Goal: Information Seeking & Learning: Check status

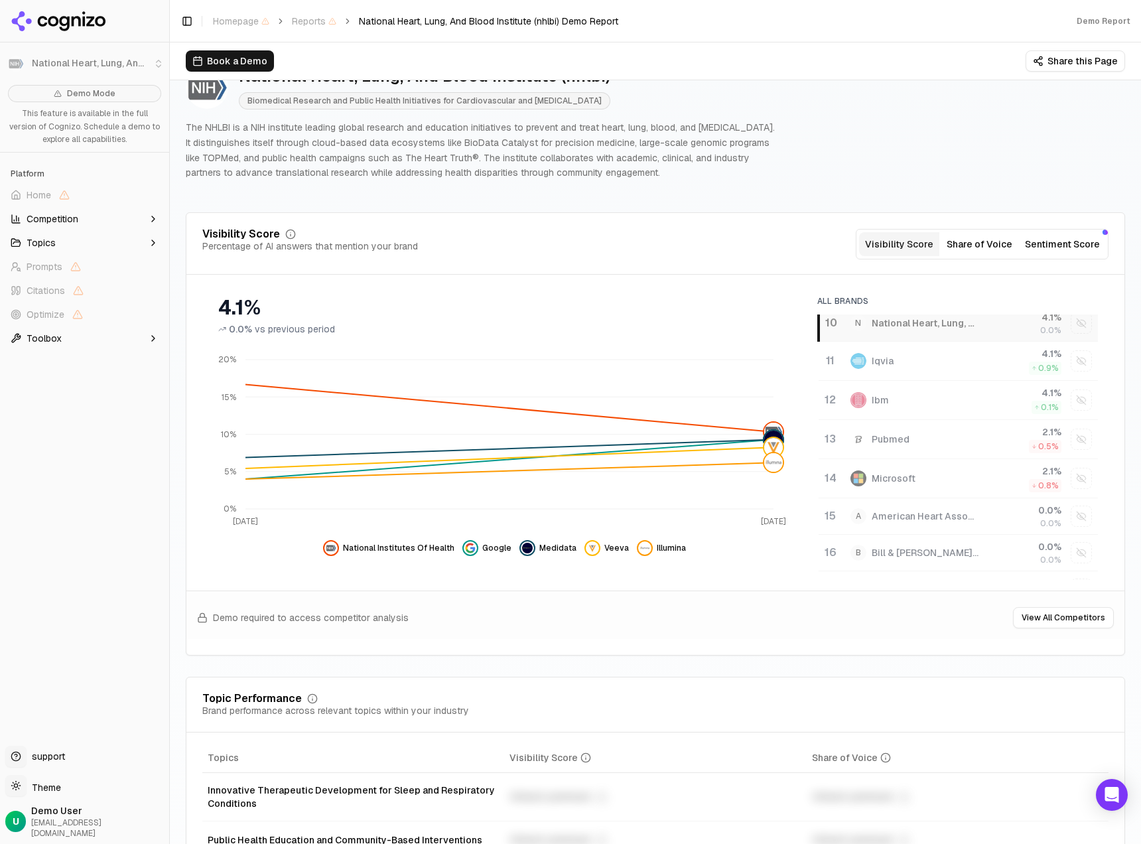
scroll to position [318, 0]
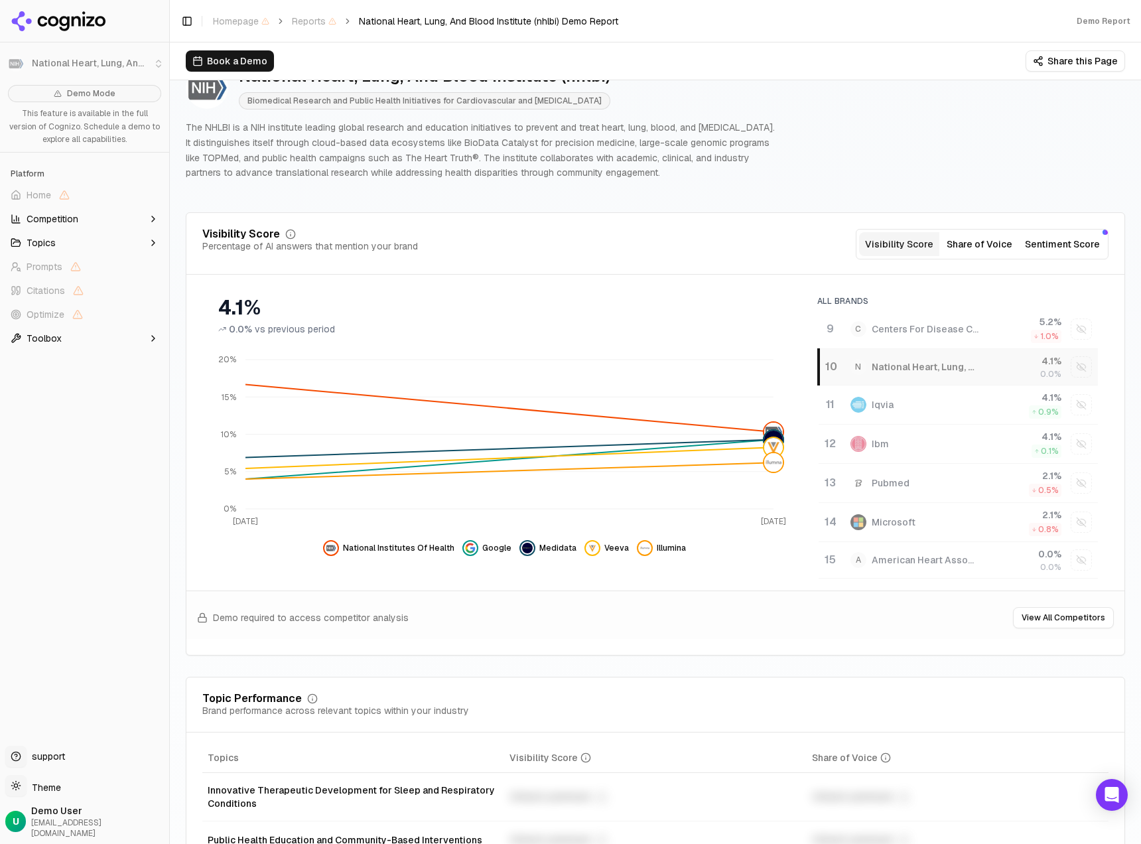
click at [780, 235] on div "Visibility Score Percentage of AI answers that mention your brand Visibility Sc…" at bounding box center [655, 244] width 906 height 31
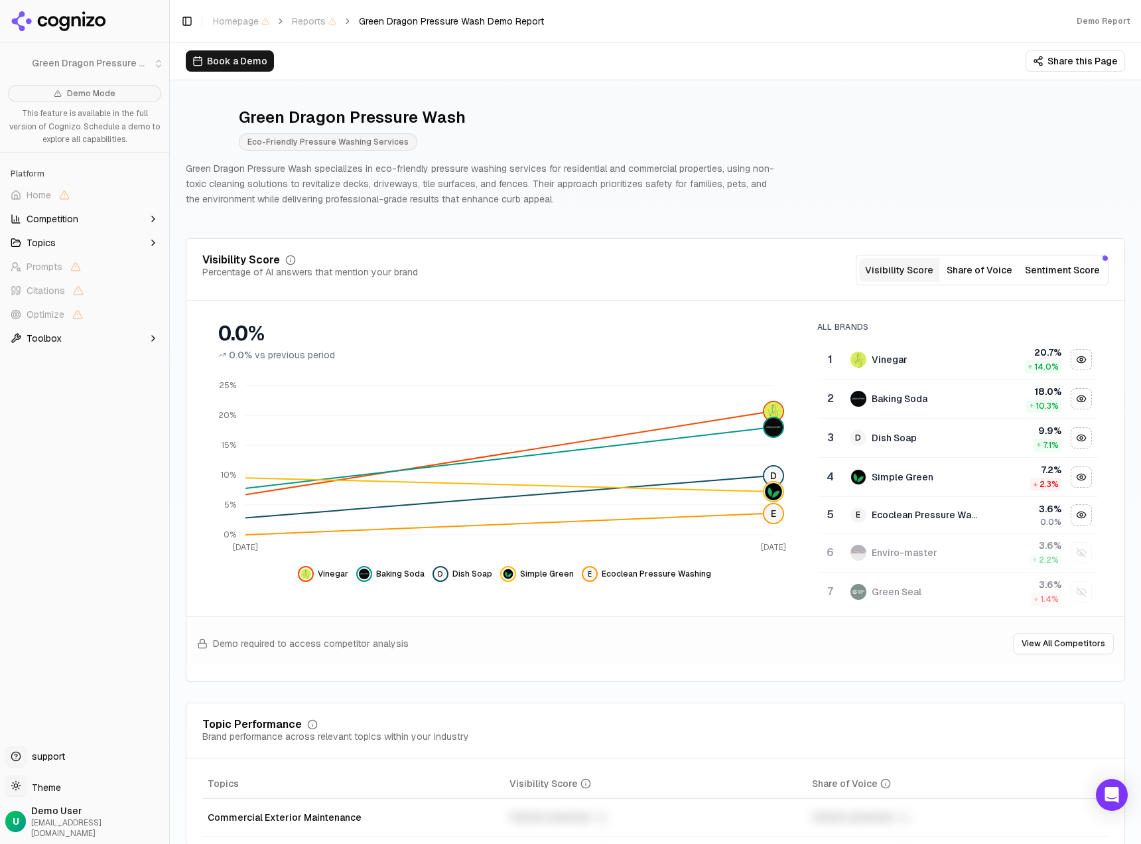
click at [792, 147] on div "Green Dragon Pressure Wash Eco-Friendly Pressure Washing Services Green Dragon …" at bounding box center [656, 156] width 940 height 121
